Goal: Transaction & Acquisition: Download file/media

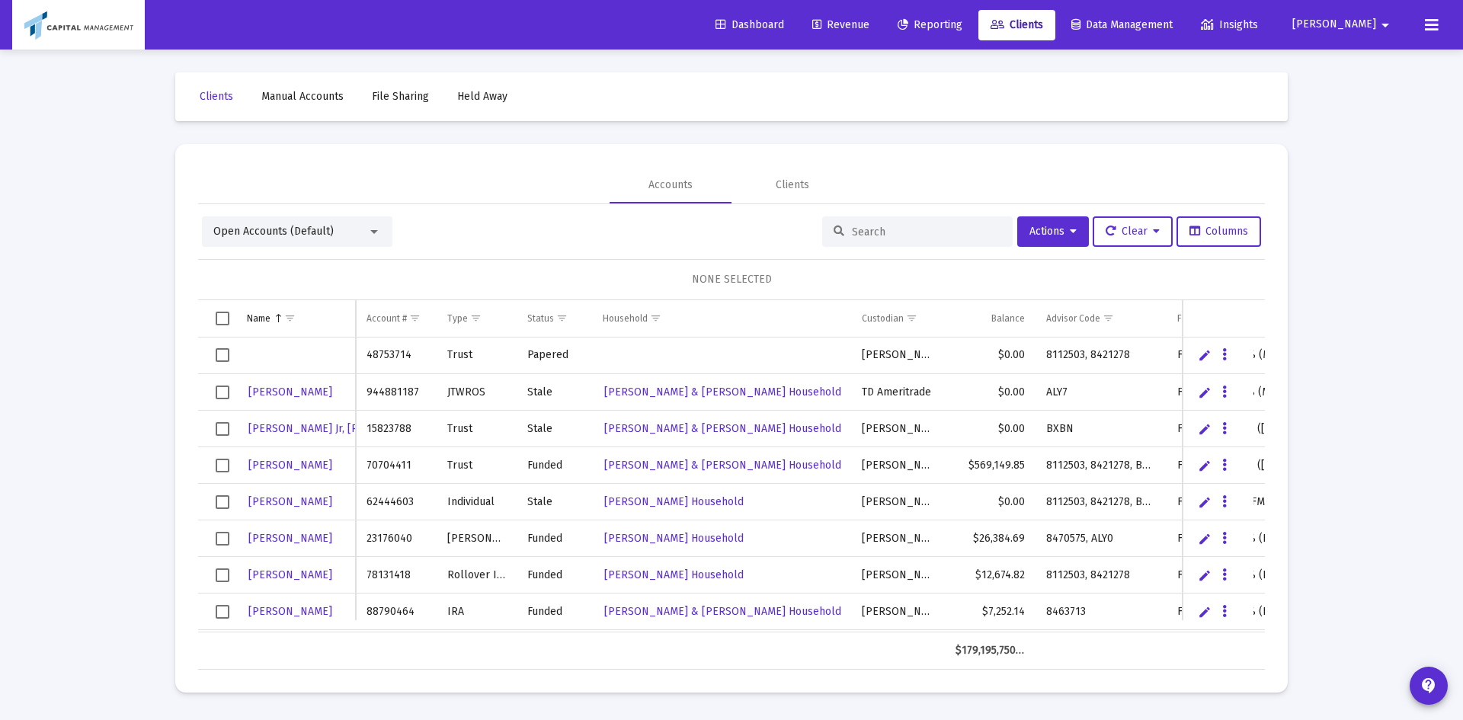
click at [884, 226] on input at bounding box center [926, 232] width 149 height 13
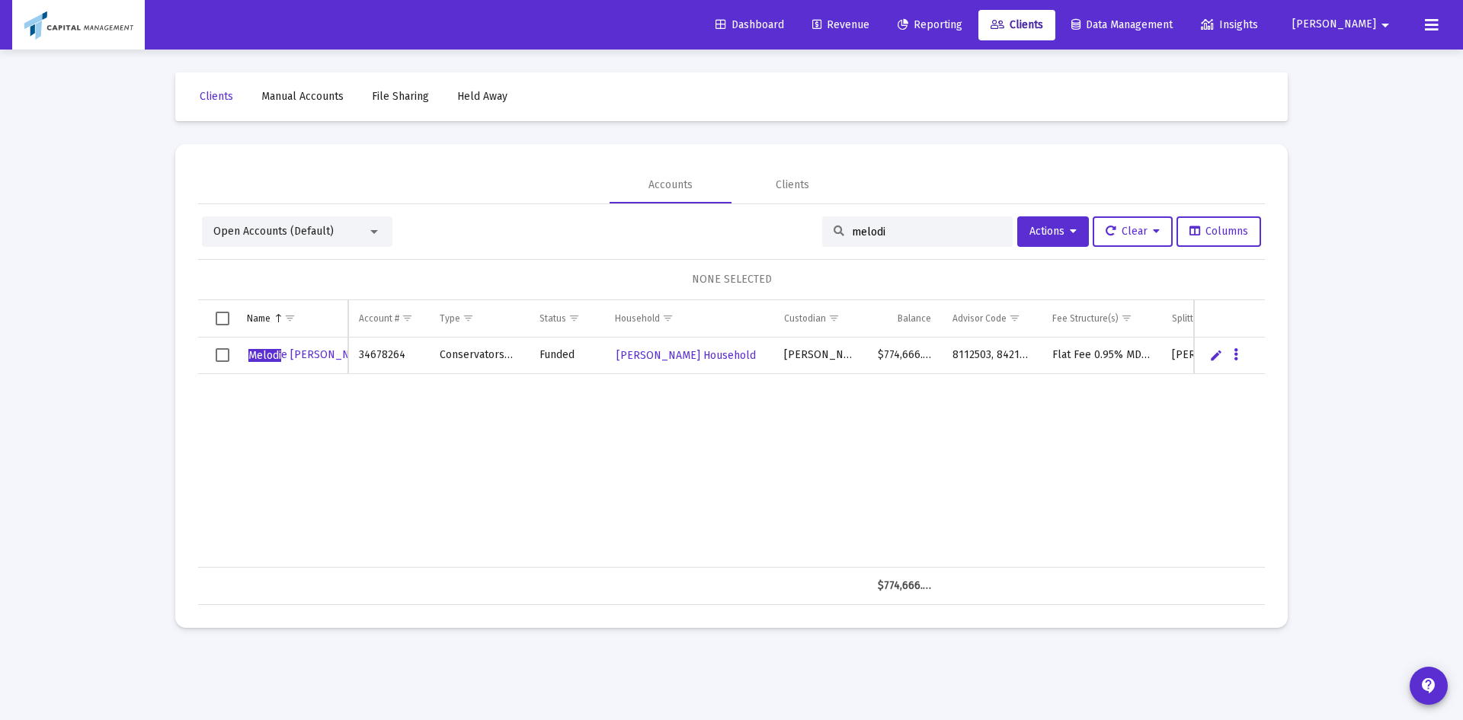
type input "melodi"
click at [882, 32] on link "Revenue" at bounding box center [841, 25] width 82 height 30
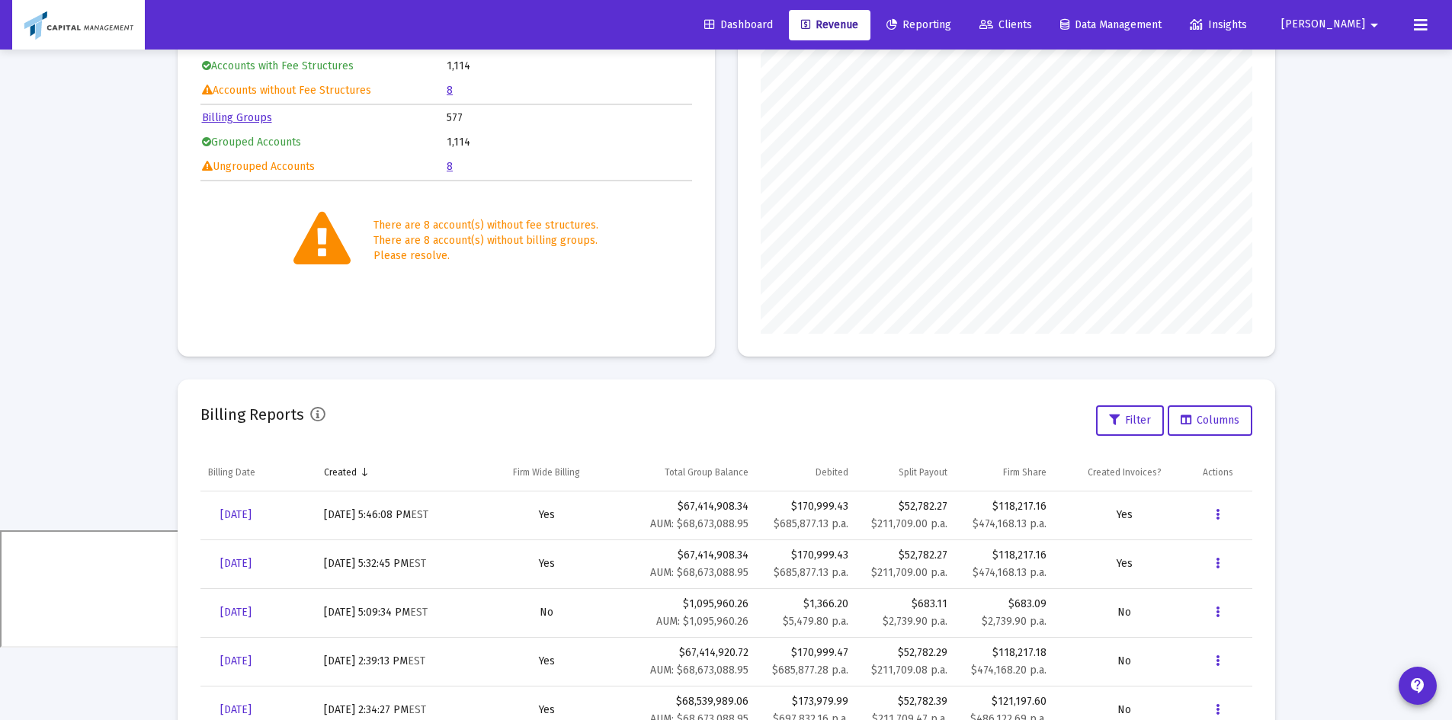
scroll to position [293, 0]
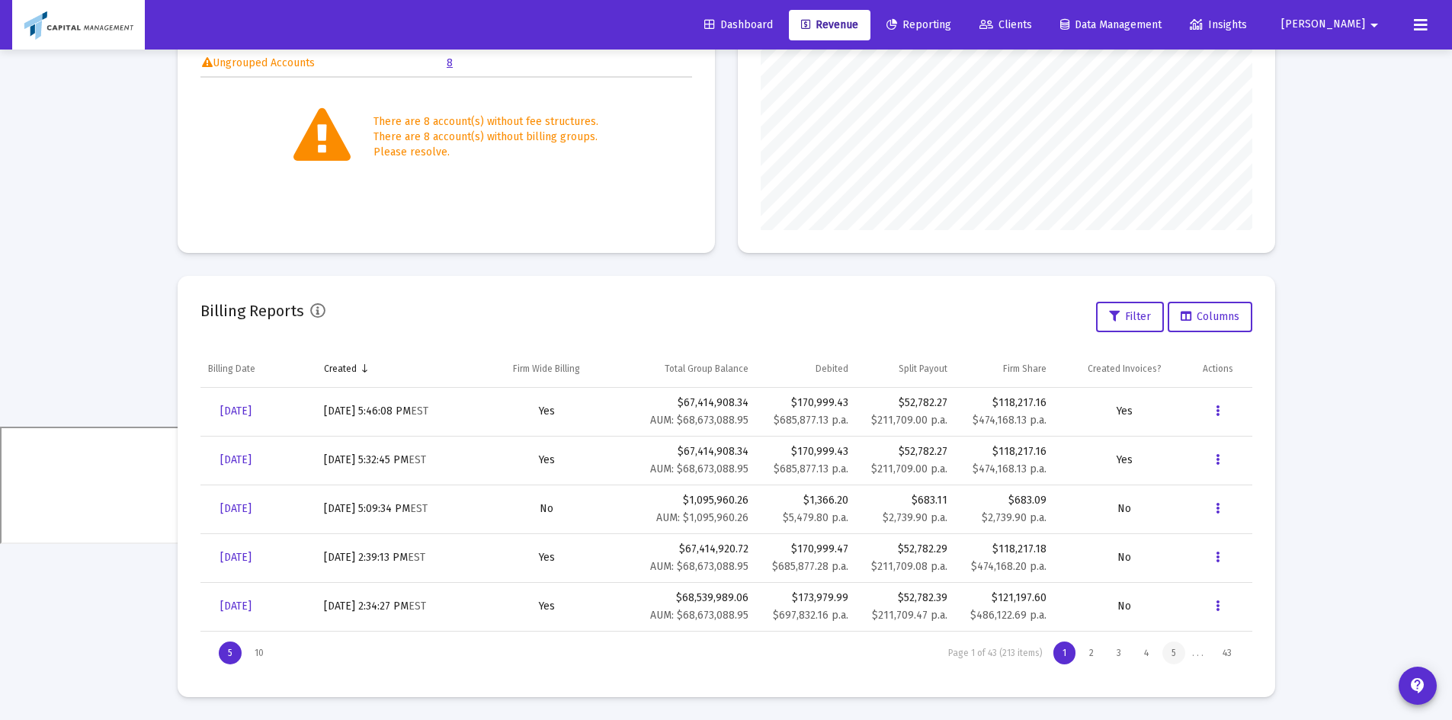
click at [1172, 656] on div "5" at bounding box center [1173, 653] width 23 height 23
click at [1171, 651] on div "6" at bounding box center [1173, 653] width 24 height 23
click at [238, 505] on span "[DATE]" at bounding box center [235, 508] width 31 height 13
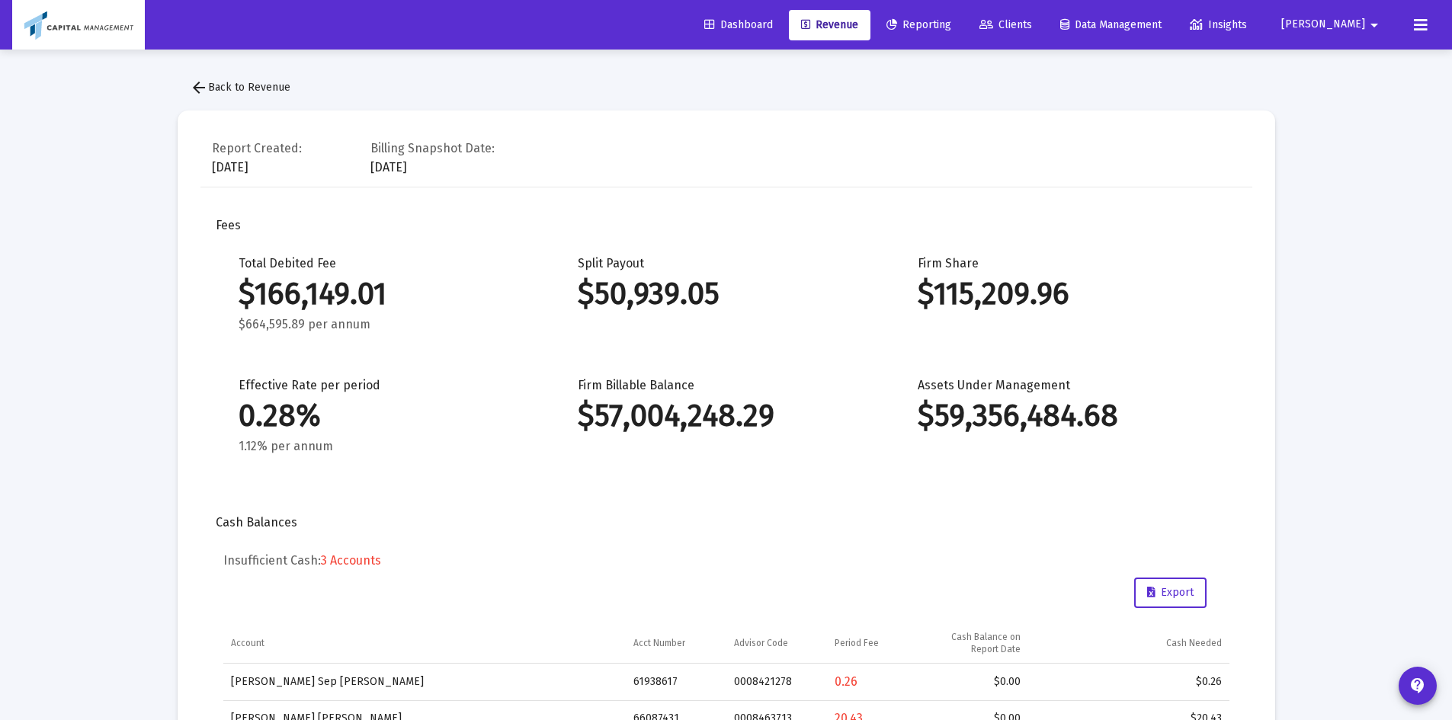
click at [265, 88] on span "arrow_back Back to Revenue" at bounding box center [240, 87] width 101 height 13
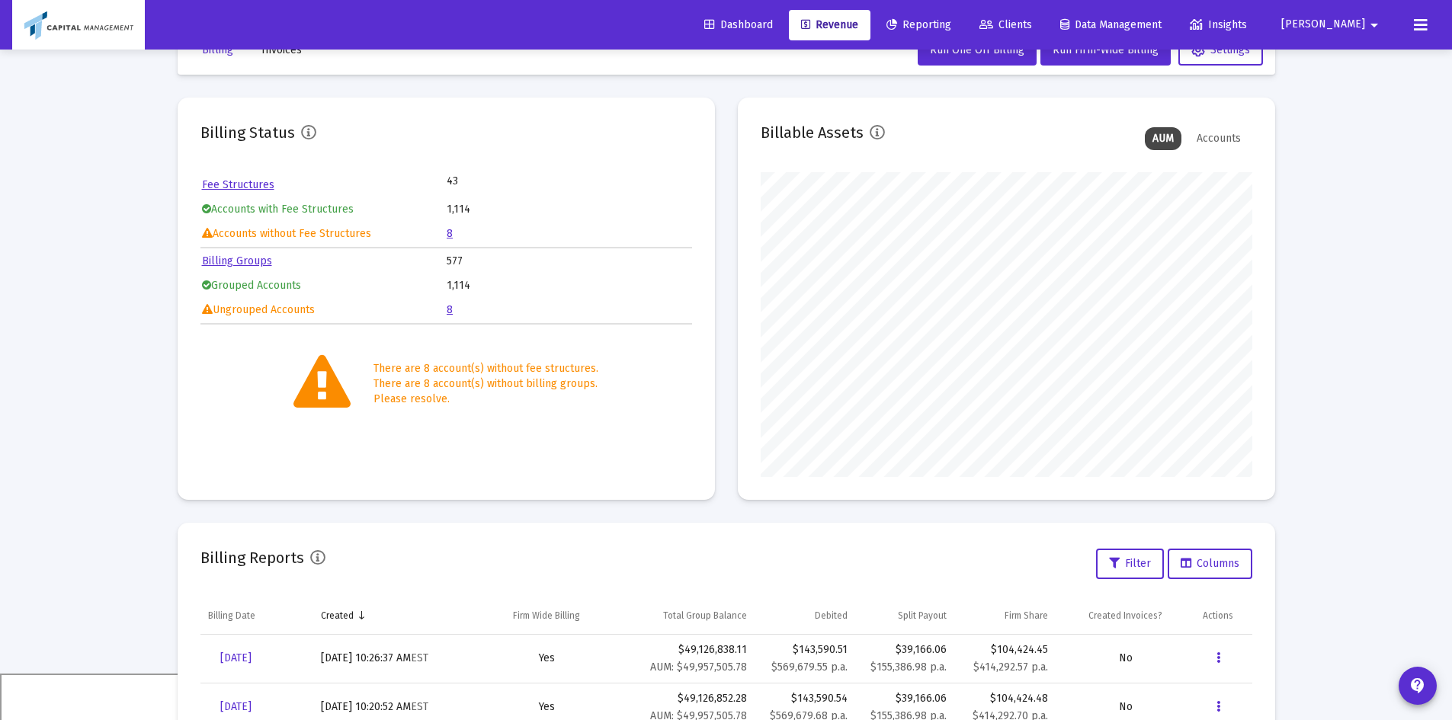
scroll to position [293, 0]
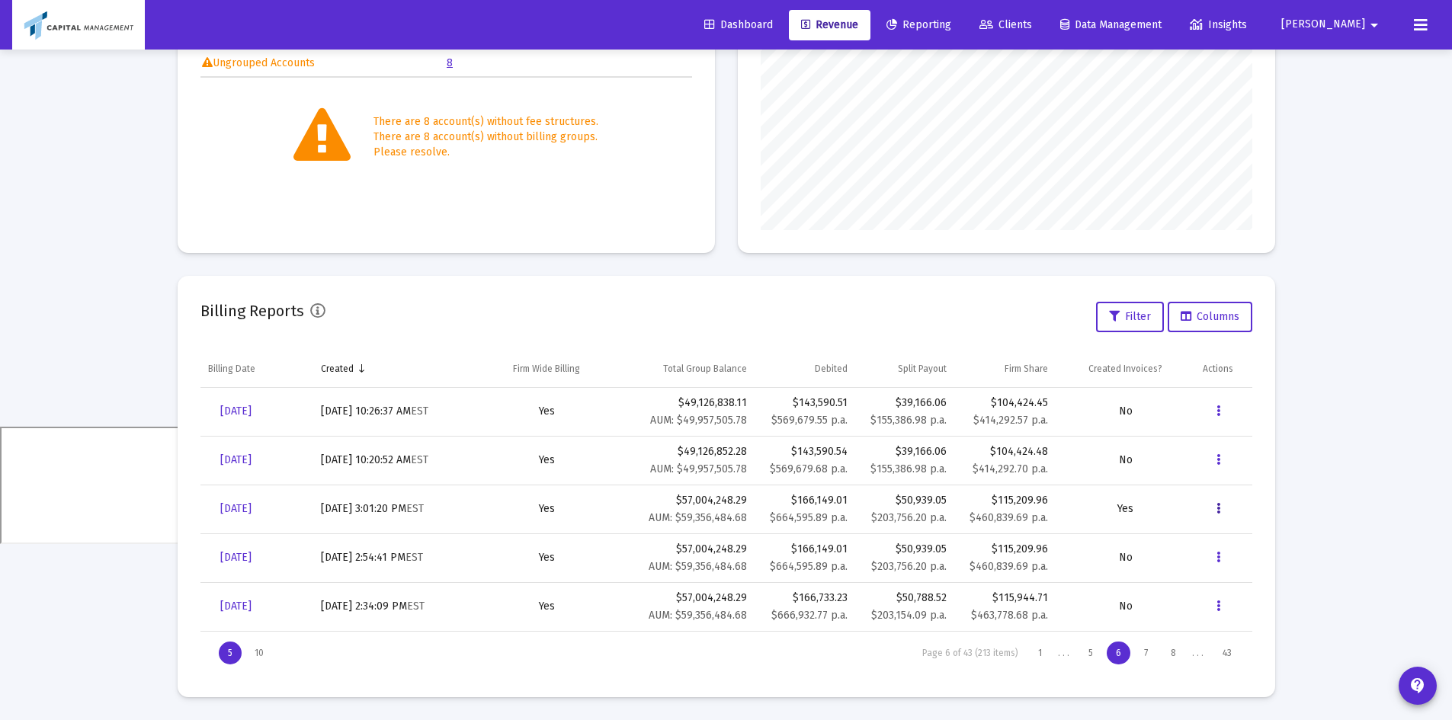
click at [1208, 510] on button "Data grid" at bounding box center [1218, 509] width 30 height 30
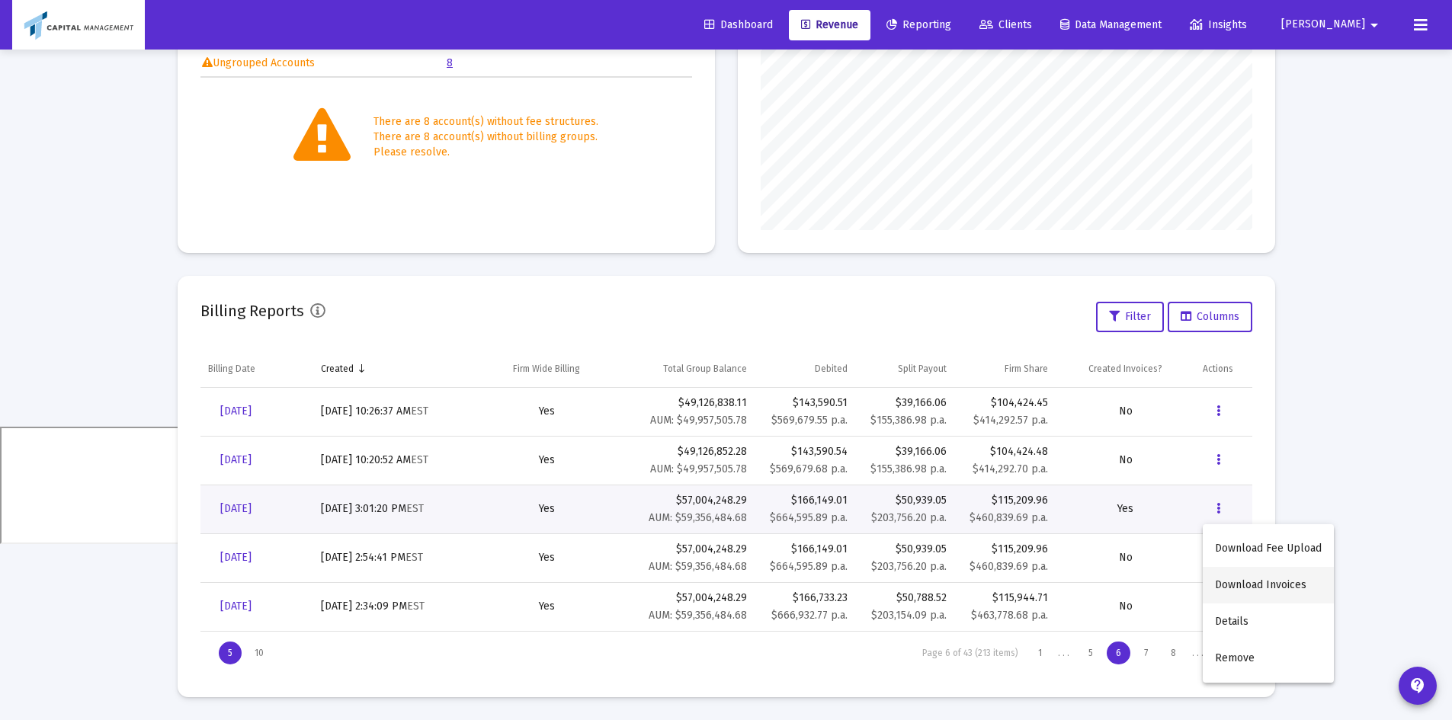
click at [1220, 578] on button "Download Invoices" at bounding box center [1268, 585] width 131 height 37
click at [1175, 663] on div "8" at bounding box center [1173, 653] width 24 height 23
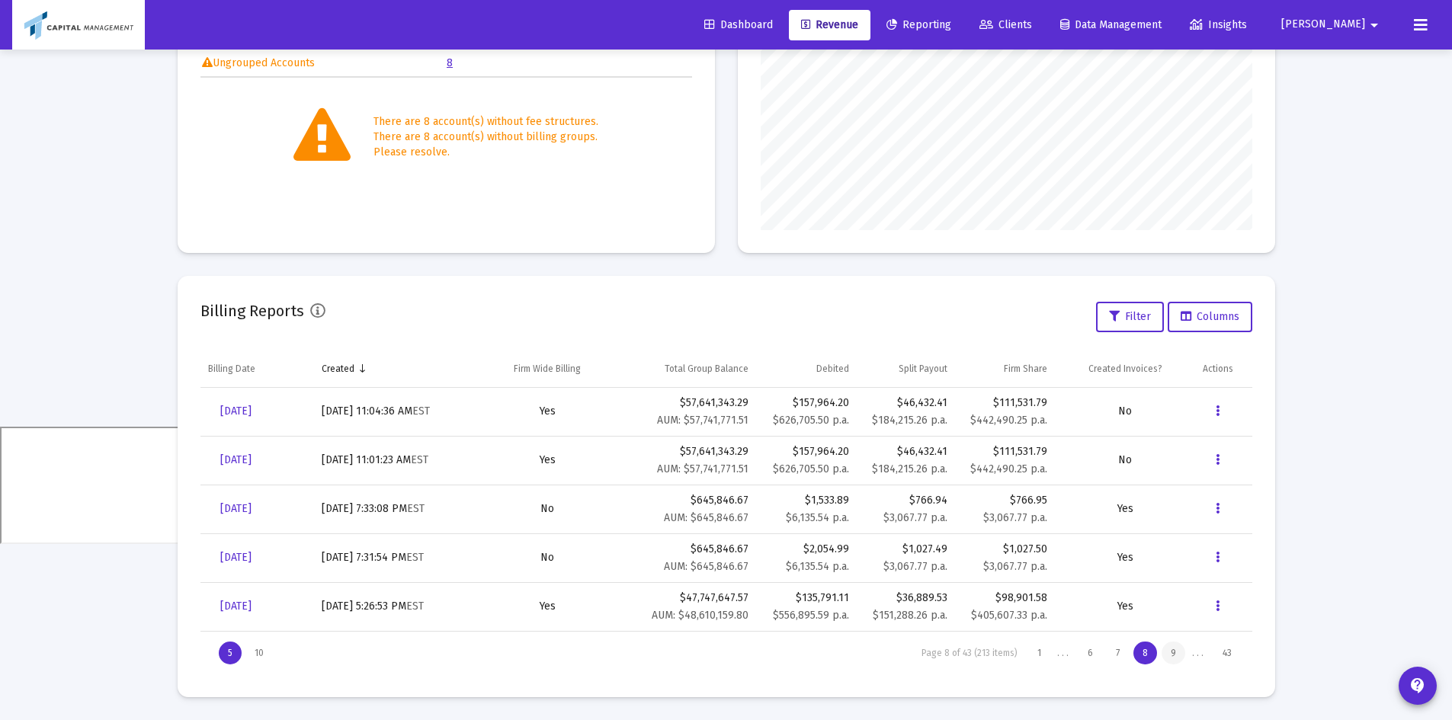
click at [1171, 651] on div "9" at bounding box center [1173, 653] width 24 height 23
click at [1212, 510] on button "Data grid" at bounding box center [1218, 509] width 30 height 30
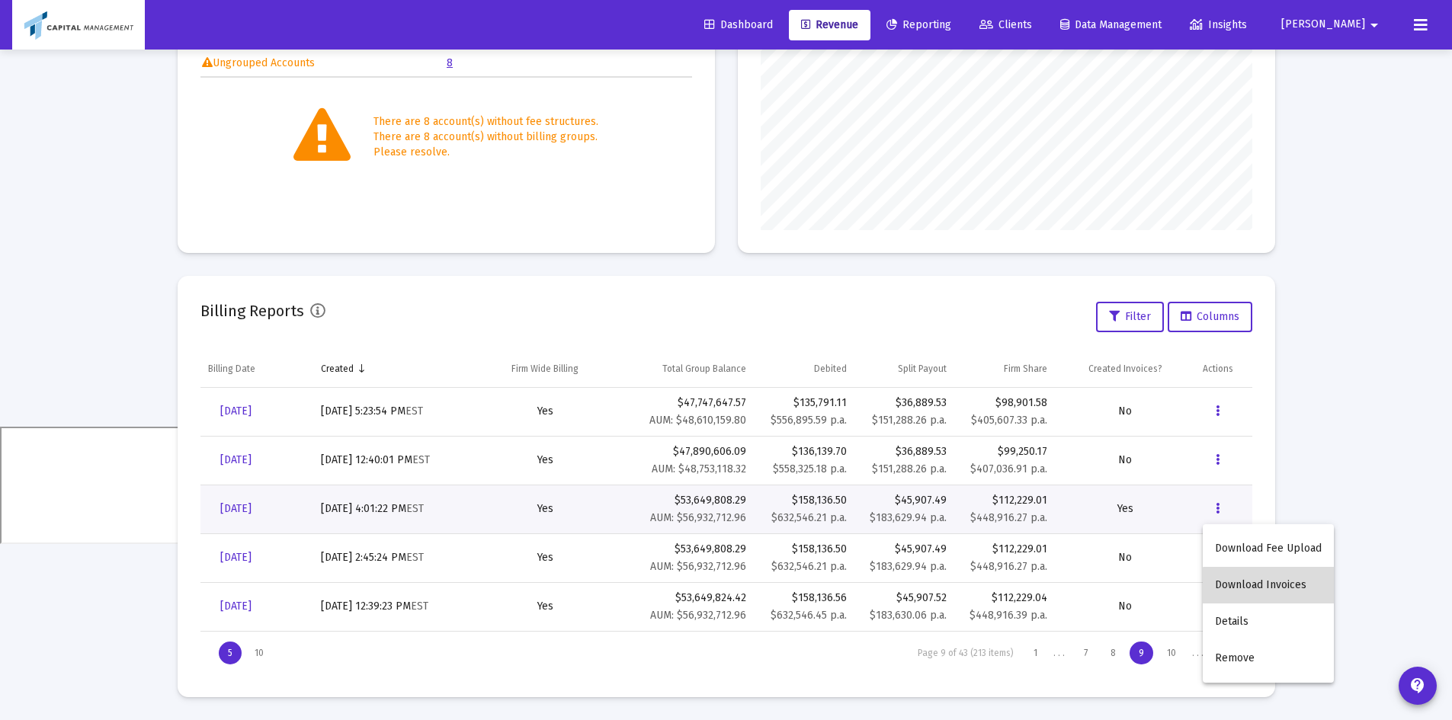
click at [1270, 591] on button "Download Invoices" at bounding box center [1268, 585] width 131 height 37
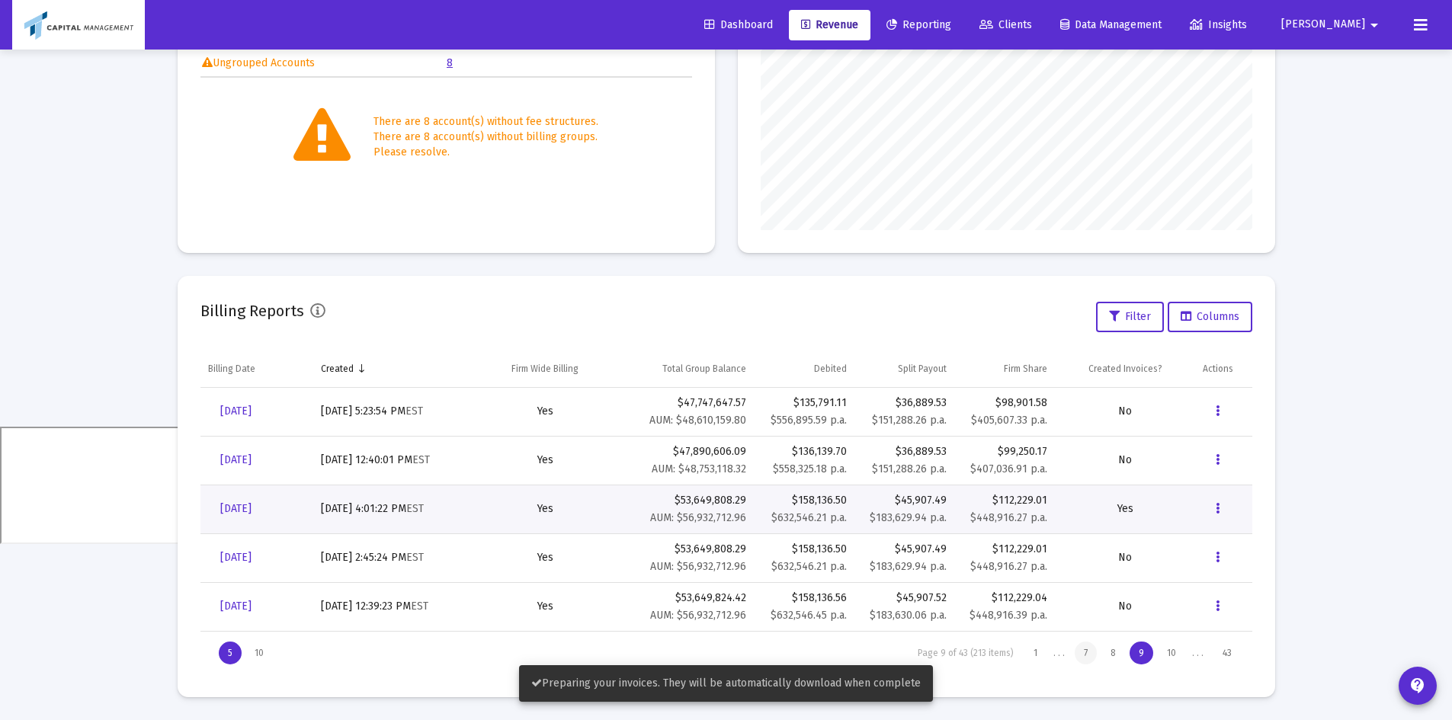
click at [1083, 649] on div "7" at bounding box center [1086, 653] width 22 height 23
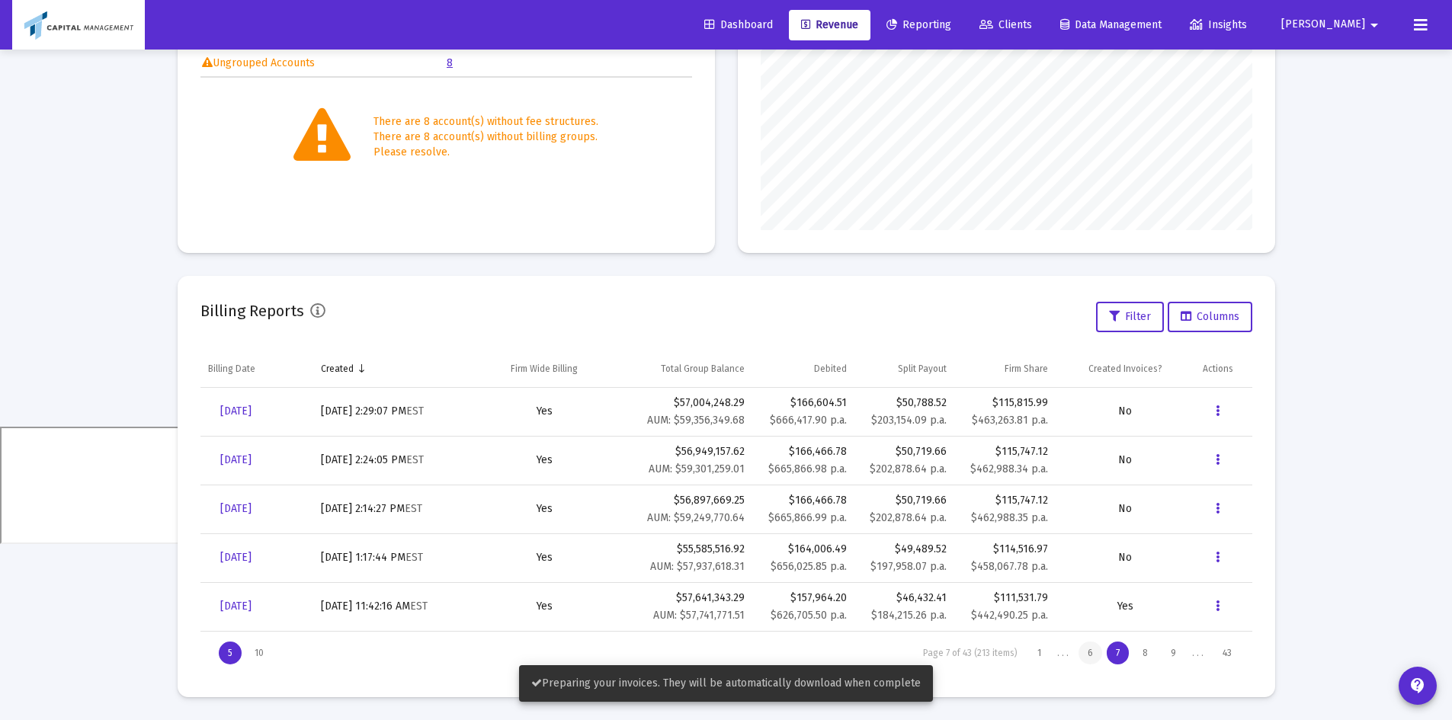
click at [1091, 656] on div "6" at bounding box center [1090, 653] width 24 height 23
click at [1091, 652] on div "5" at bounding box center [1090, 653] width 23 height 23
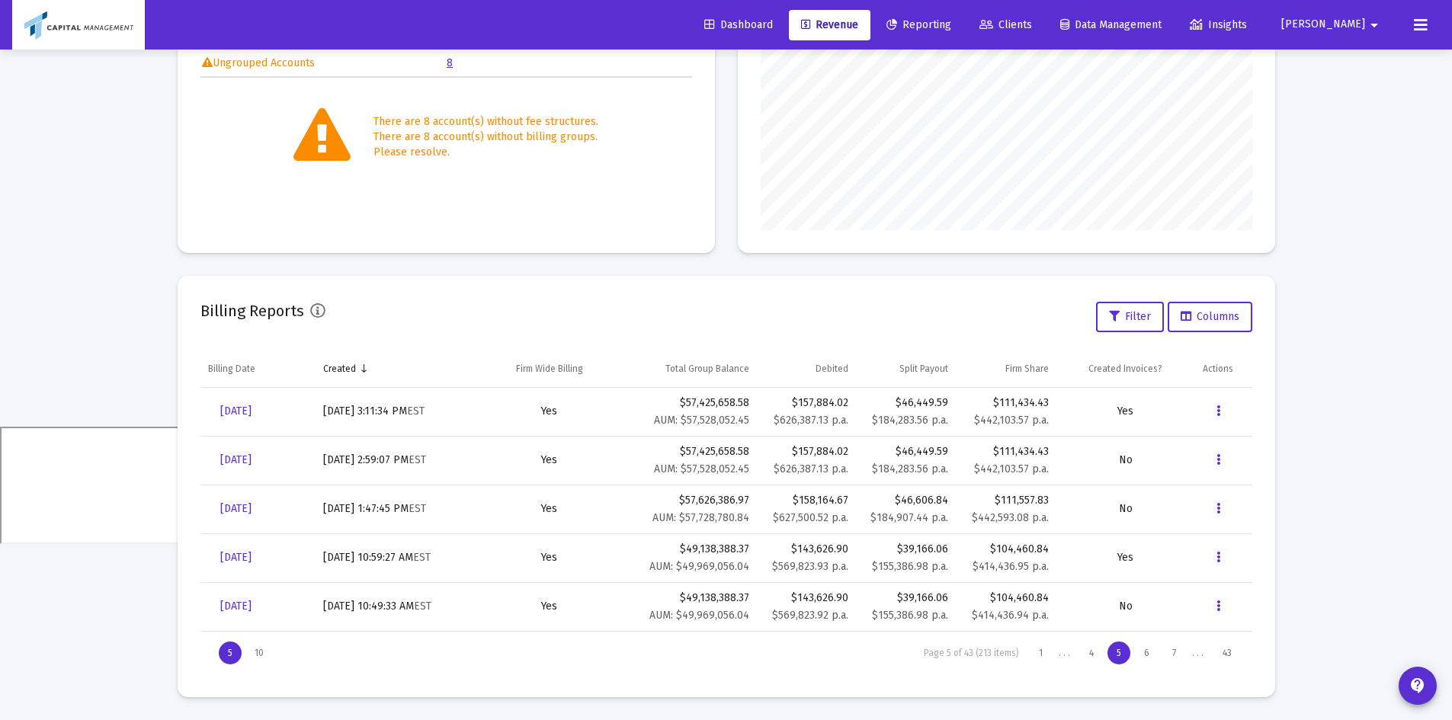
click at [1091, 652] on div "4" at bounding box center [1091, 653] width 23 height 23
click at [1091, 652] on div "3" at bounding box center [1090, 653] width 23 height 23
click at [1145, 658] on div "4" at bounding box center [1146, 653] width 23 height 23
click at [1225, 404] on button "Data grid" at bounding box center [1217, 411] width 30 height 30
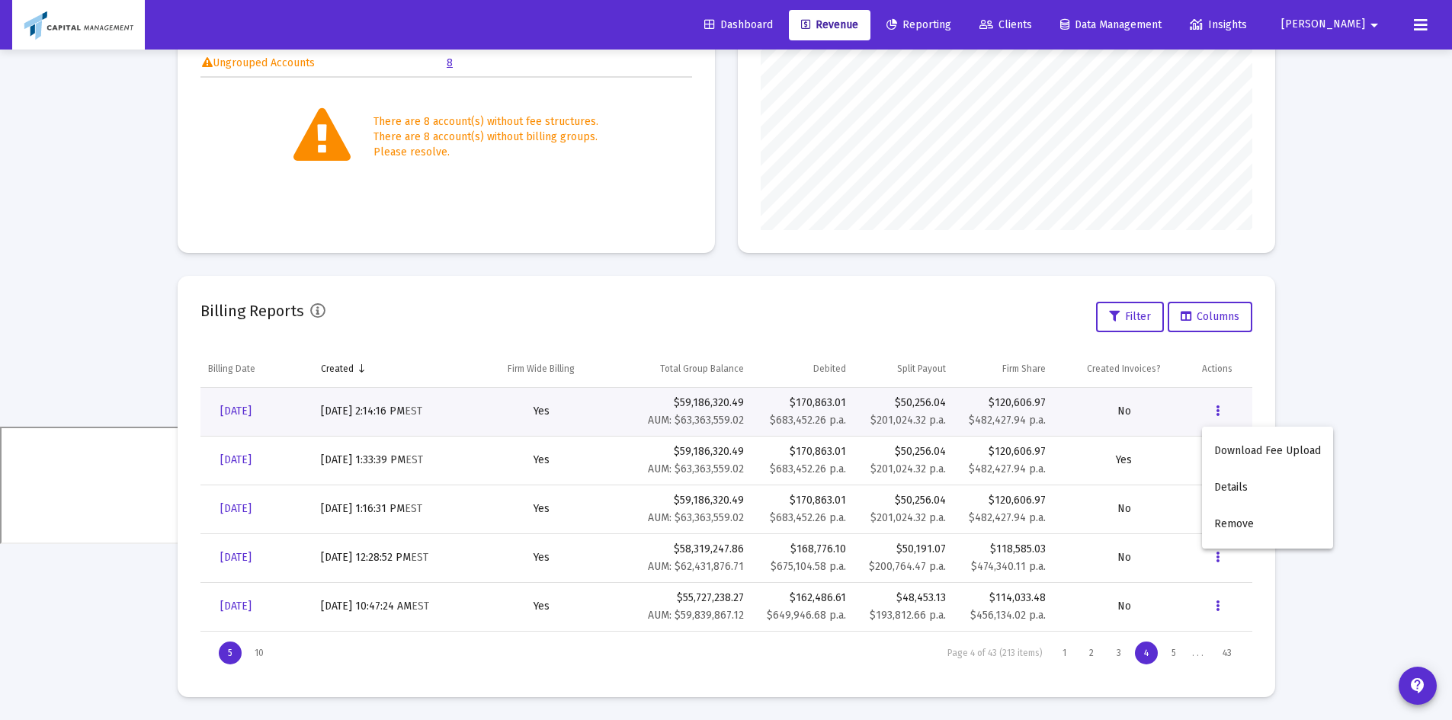
click at [948, 320] on div at bounding box center [726, 360] width 1452 height 720
click at [1212, 457] on button "Data grid" at bounding box center [1217, 460] width 30 height 30
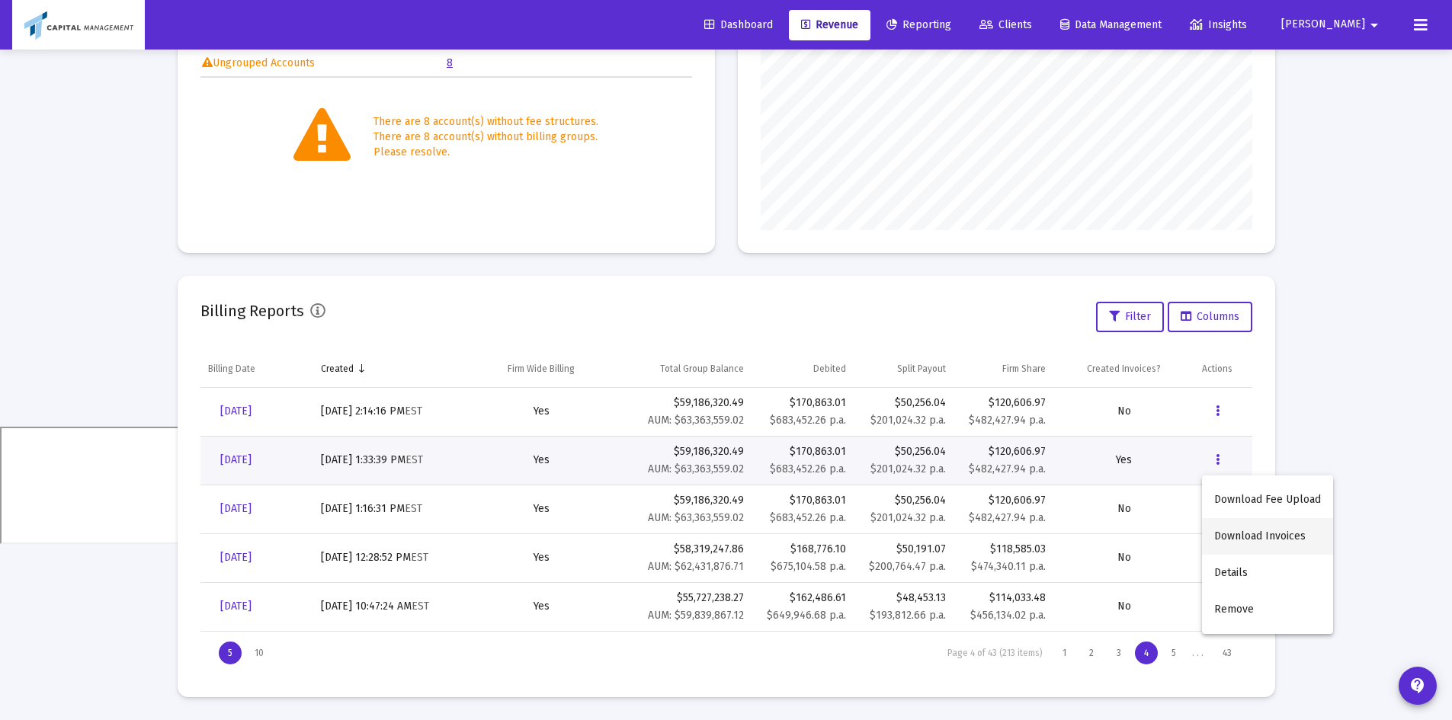
click at [1221, 528] on button "Download Invoices" at bounding box center [1267, 536] width 131 height 37
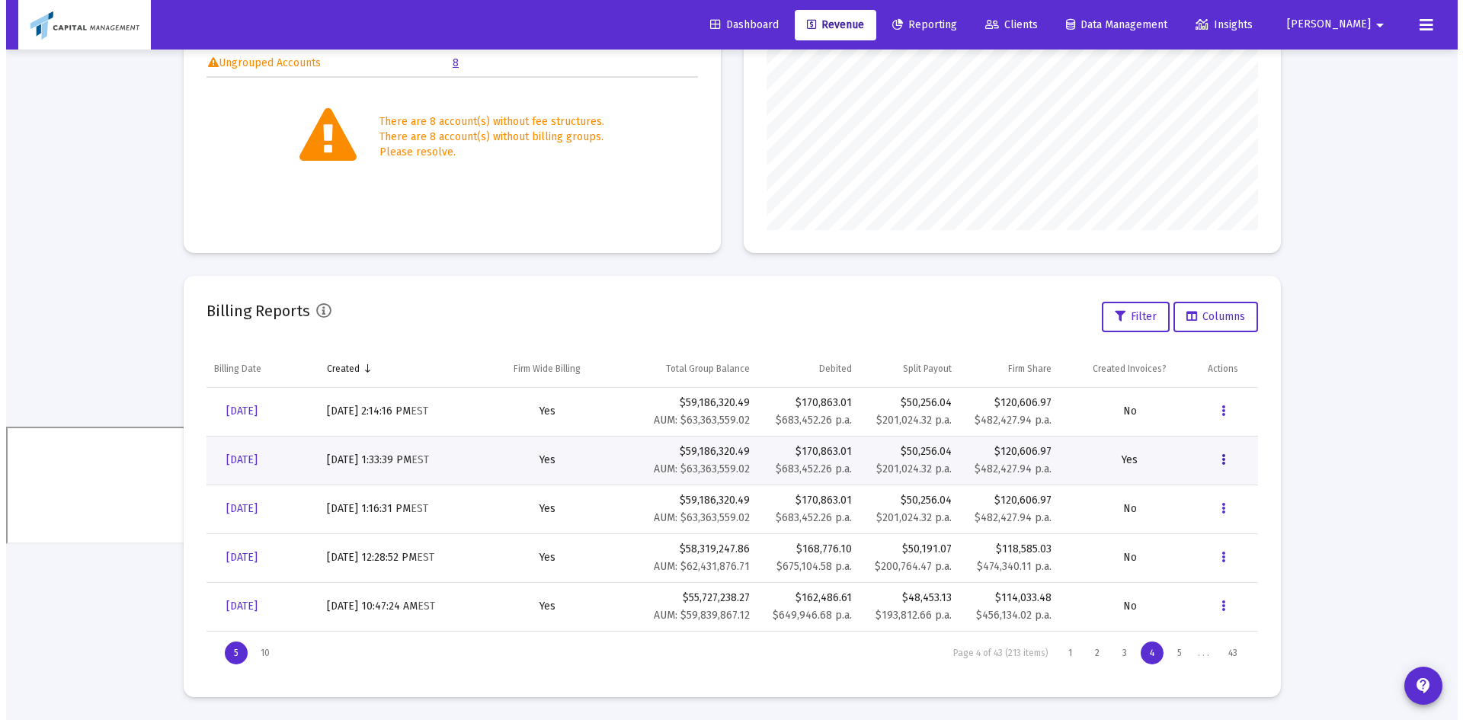
scroll to position [0, 0]
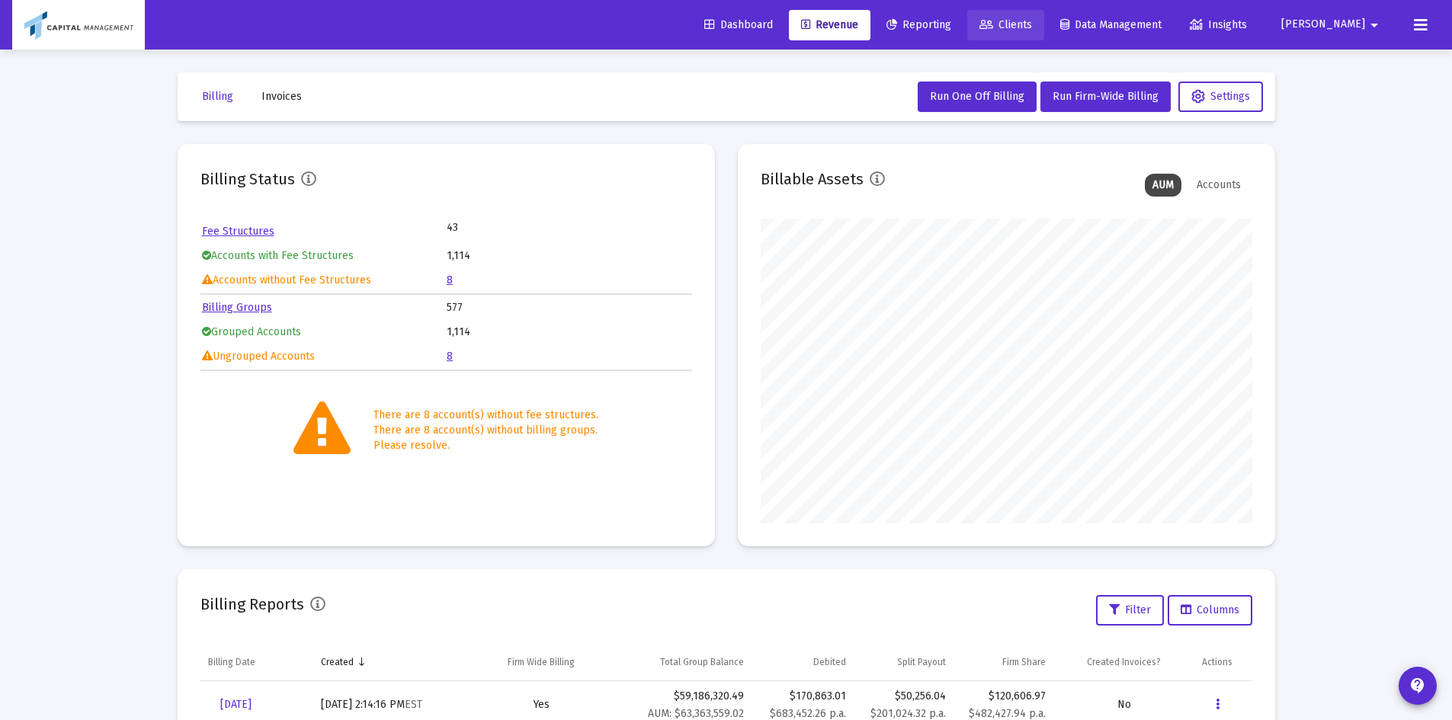
click at [1032, 27] on span "Clients" at bounding box center [1005, 24] width 53 height 13
